Goal: Information Seeking & Learning: Learn about a topic

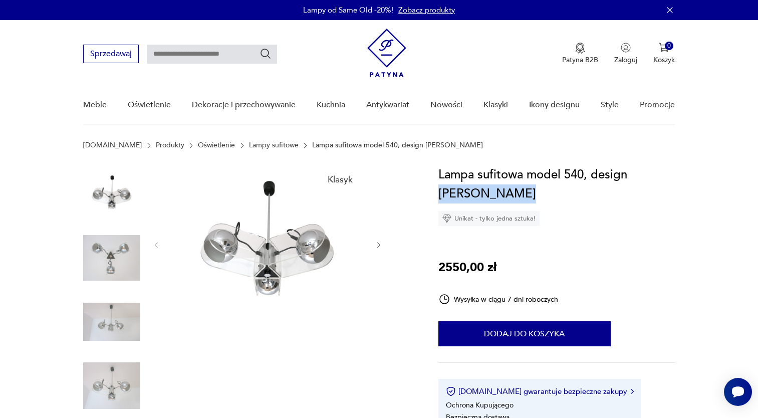
drag, startPoint x: 633, startPoint y: 175, endPoint x: 654, endPoint y: 188, distance: 24.1
click at [654, 188] on h1 "Lampa sufitowa model 540, design [PERSON_NAME]" at bounding box center [556, 184] width 236 height 38
copy h1 "[PERSON_NAME]"
click at [188, 55] on input "text" at bounding box center [212, 54] width 130 height 19
paste input "**********"
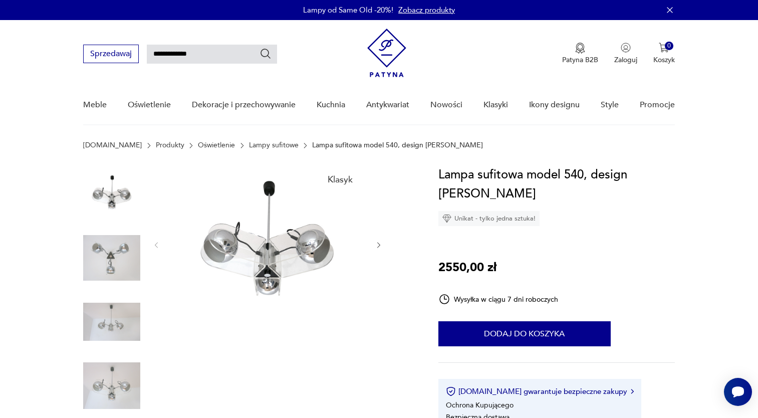
type input "**********"
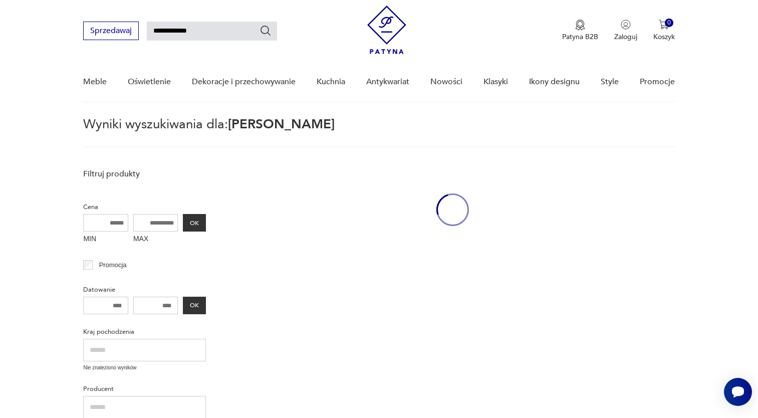
scroll to position [36, 0]
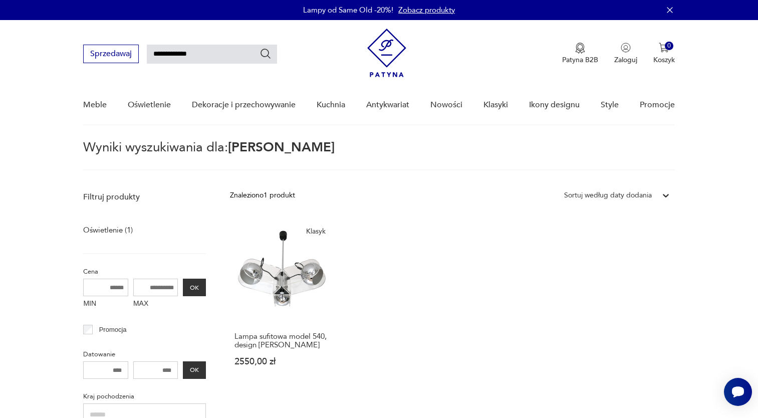
click at [369, 45] on img at bounding box center [386, 53] width 39 height 49
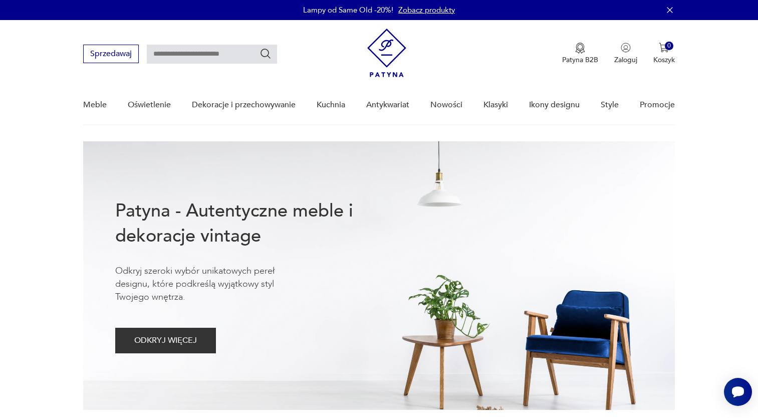
drag, startPoint x: 402, startPoint y: 15, endPoint x: 427, endPoint y: 12, distance: 25.7
click at [402, 15] on link "Zobacz produkty" at bounding box center [426, 10] width 57 height 10
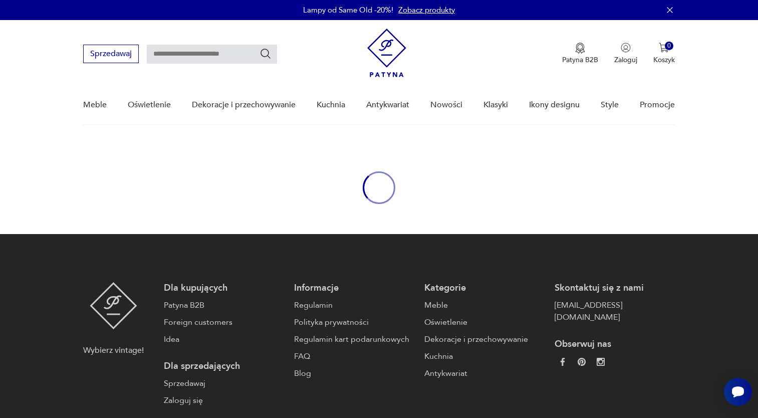
click at [446, 6] on link "Zobacz produkty" at bounding box center [426, 10] width 57 height 10
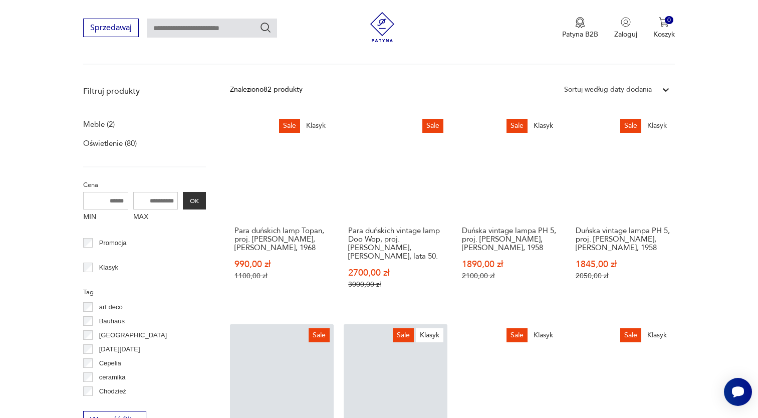
scroll to position [256, 0]
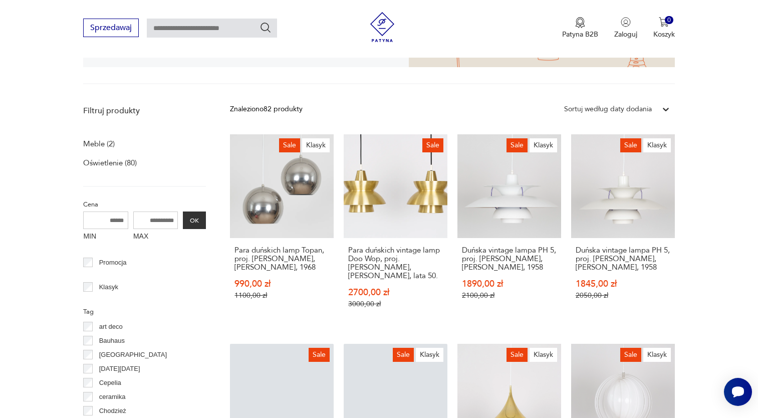
click at [628, 108] on div "Sortuj według daty dodania" at bounding box center [608, 109] width 88 height 11
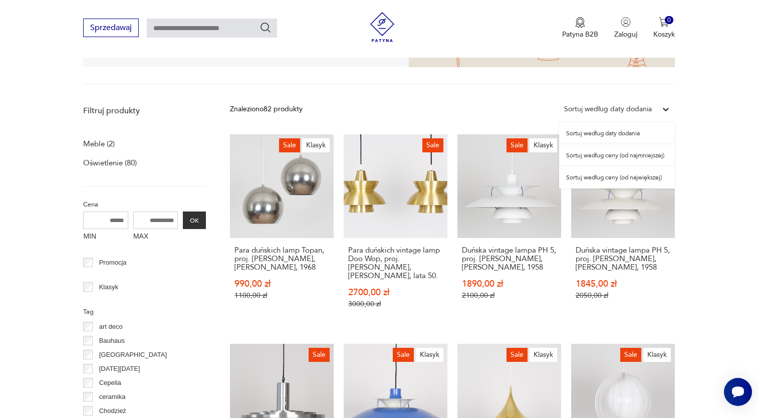
click at [611, 159] on div "Sortuj według ceny (od najmniejszej)" at bounding box center [617, 155] width 116 height 22
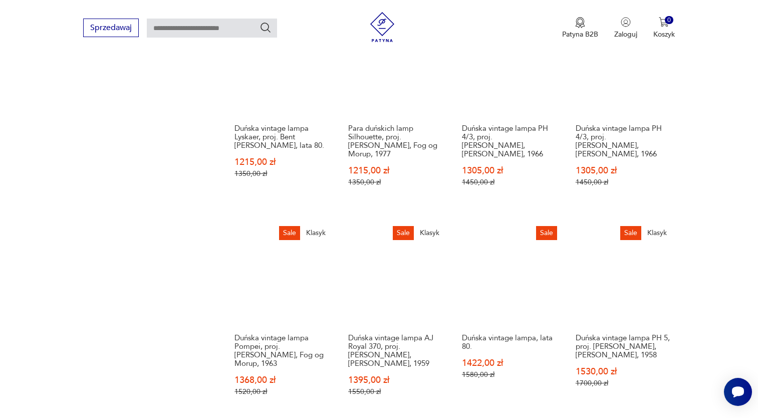
scroll to position [858, 0]
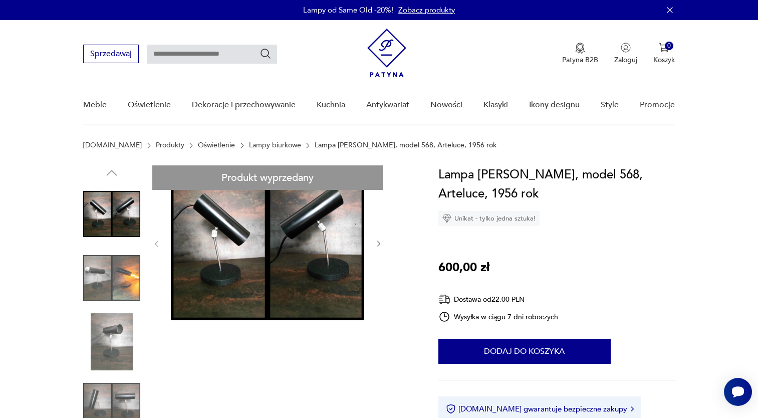
click at [129, 337] on img at bounding box center [111, 341] width 57 height 57
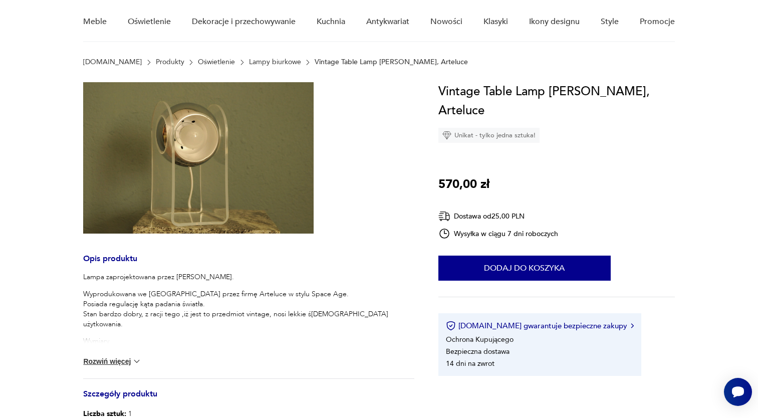
scroll to position [100, 0]
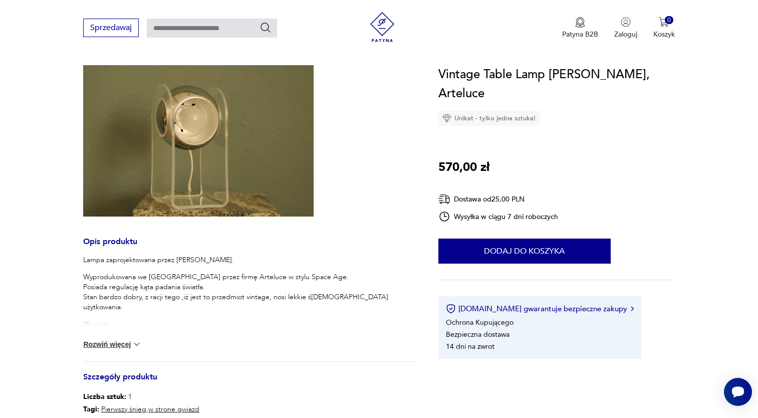
click at [137, 343] on img at bounding box center [137, 344] width 10 height 10
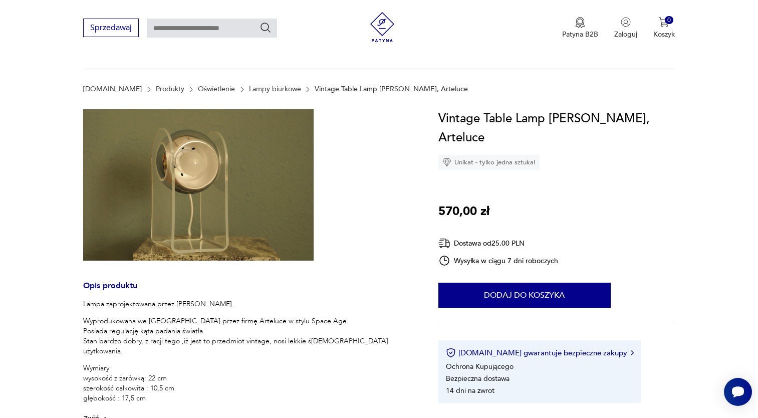
scroll to position [0, 0]
